Goal: Task Accomplishment & Management: Use online tool/utility

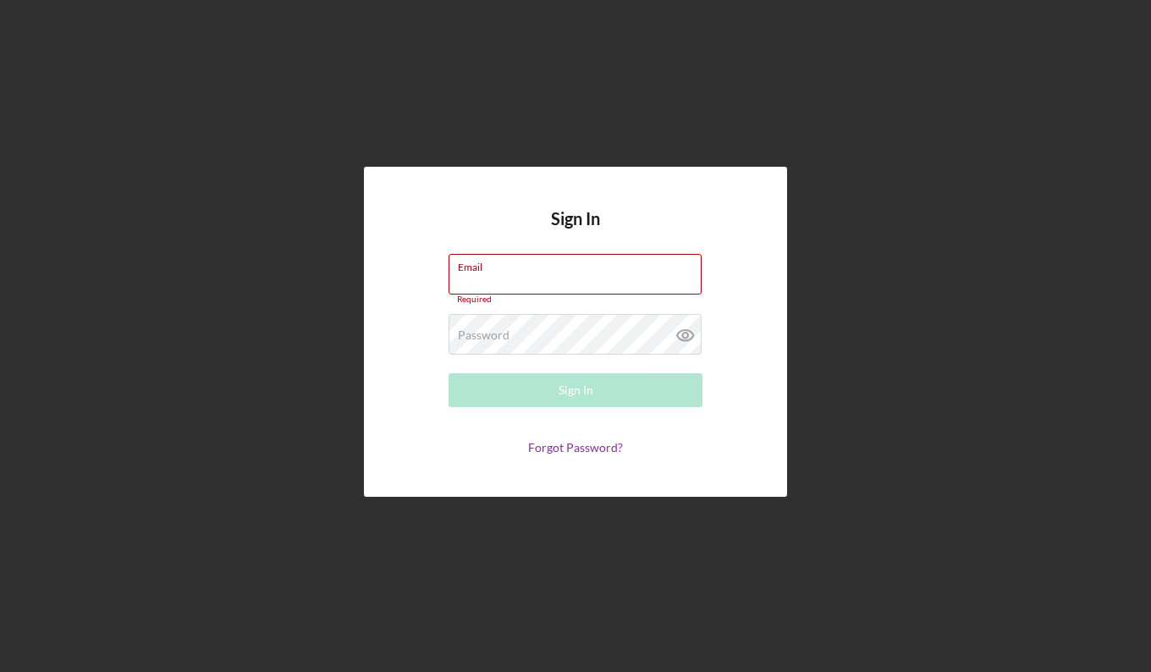
type input "[EMAIL_ADDRESS][DOMAIN_NAME]"
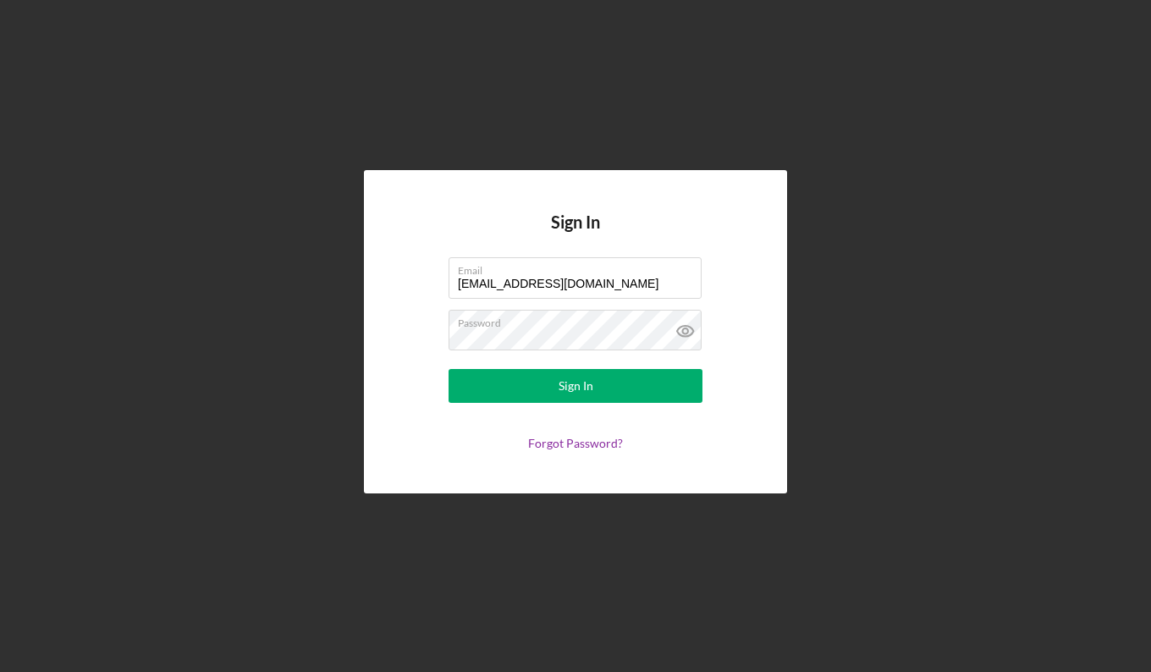
click at [623, 402] on form "Email [EMAIL_ADDRESS][DOMAIN_NAME] Password Sign In Forgot Password?" at bounding box center [575, 353] width 338 height 193
click at [565, 387] on div "Sign In" at bounding box center [575, 386] width 35 height 34
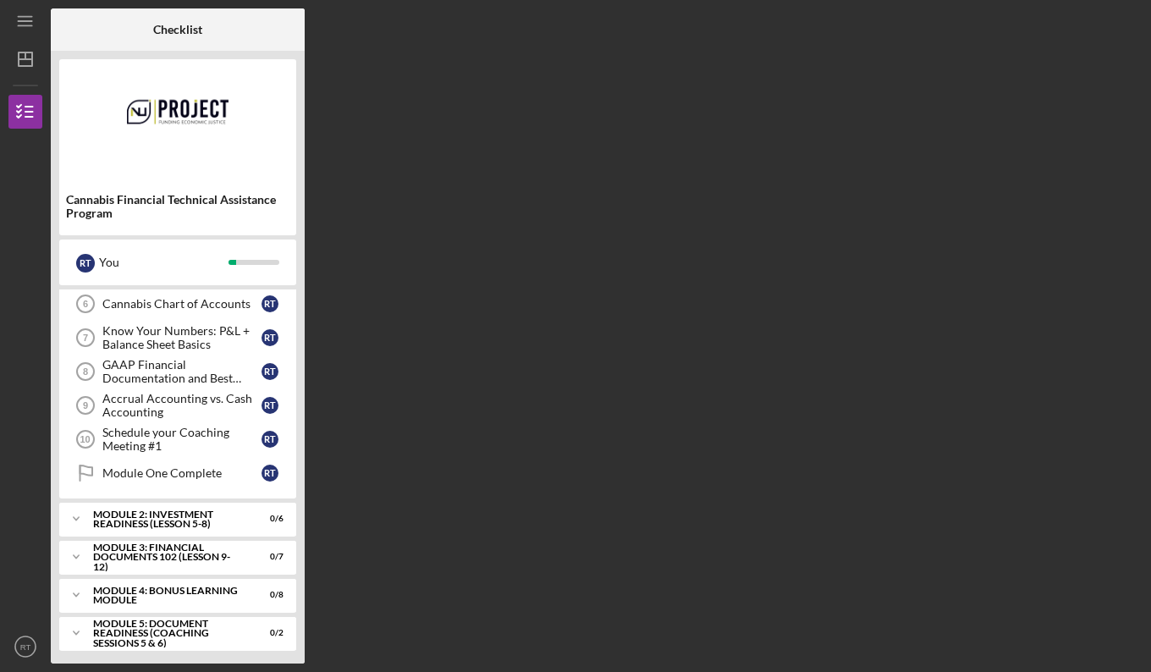
scroll to position [113, 0]
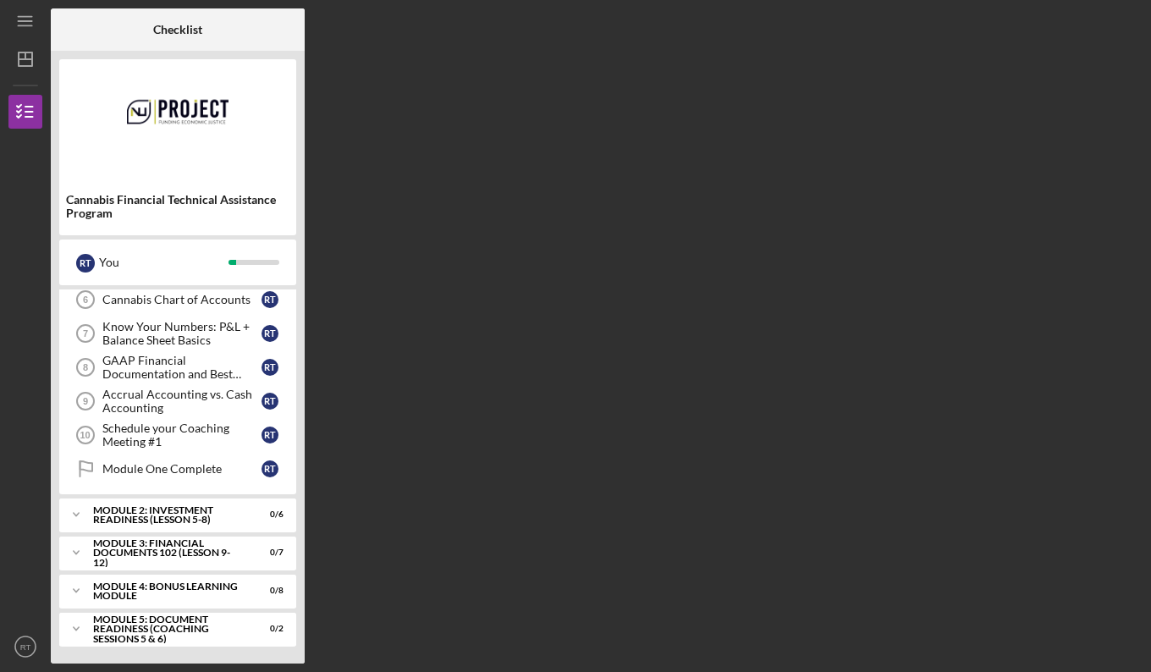
click at [163, 512] on div "Module 2: Investment Readiness (Lesson 5-8)" at bounding box center [167, 514] width 148 height 19
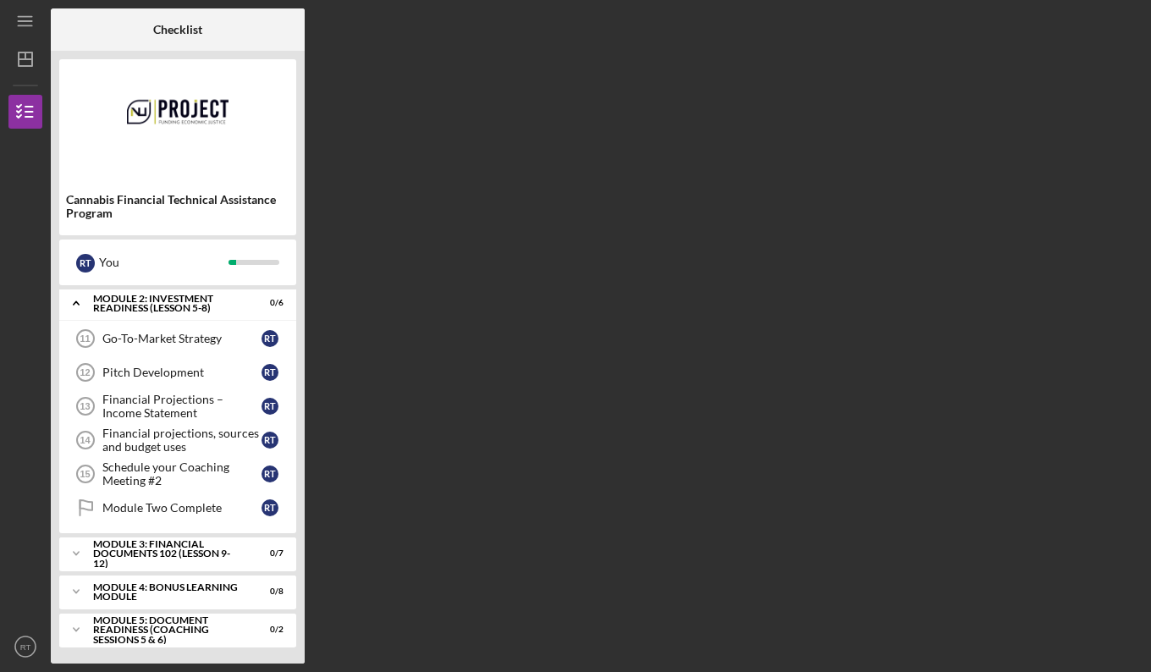
scroll to position [326, 0]
click at [183, 438] on div "Financial projections, sources and budget uses" at bounding box center [181, 439] width 159 height 27
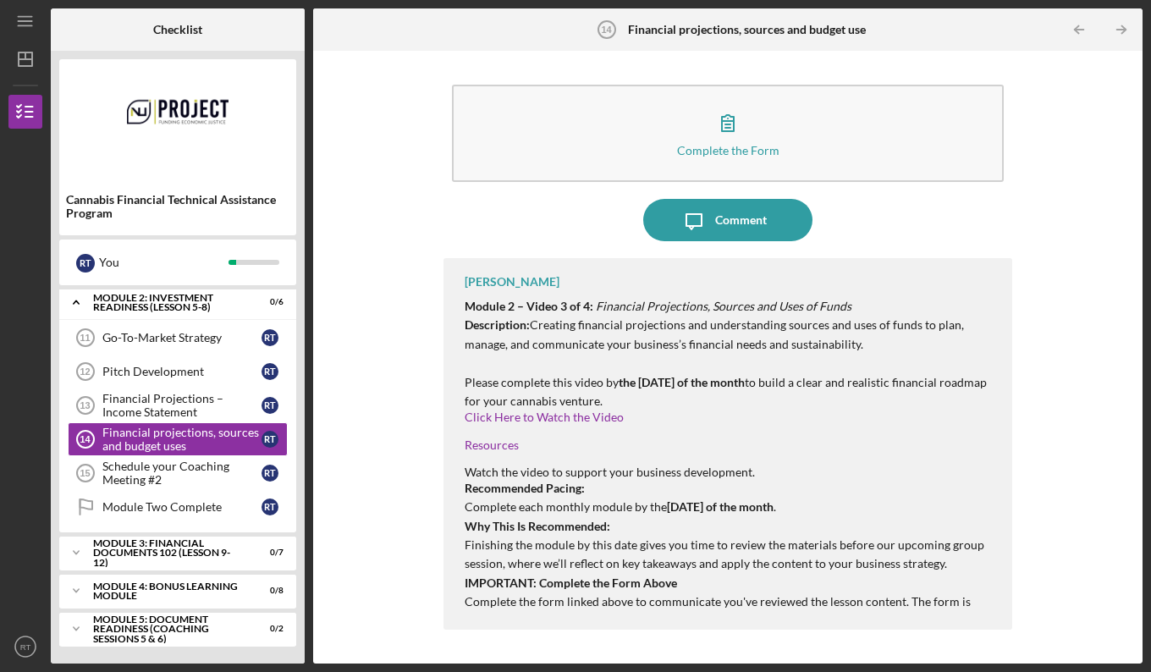
click at [129, 507] on div "Module Two Complete" at bounding box center [181, 507] width 159 height 14
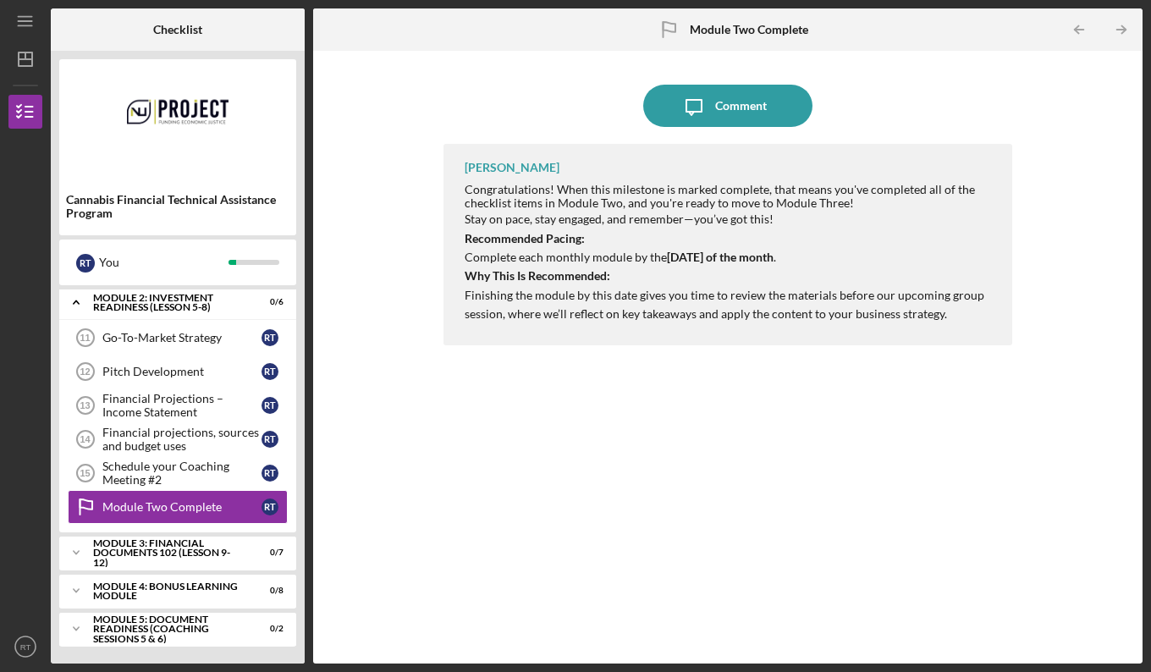
click at [184, 556] on div "Module 3: Financial Documents 102 (Lesson 9-12)" at bounding box center [167, 553] width 148 height 30
